Goal: Browse casually: Explore the website without a specific task or goal

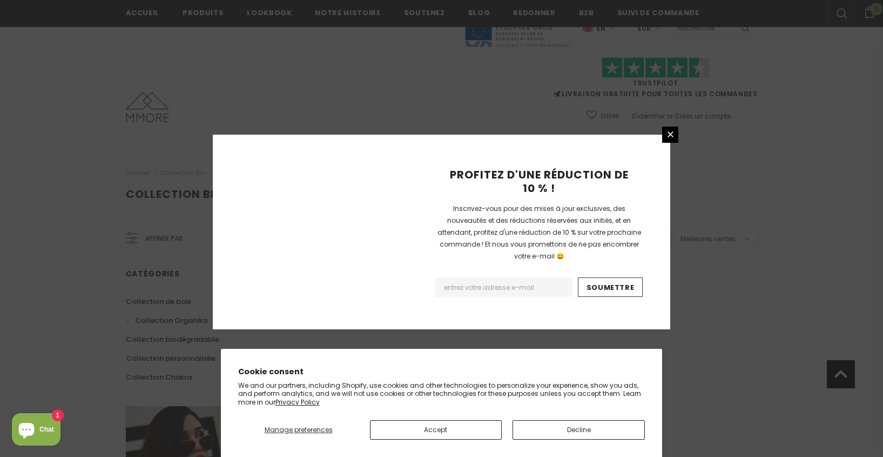
scroll to position [677, 0]
